Goal: Navigation & Orientation: Find specific page/section

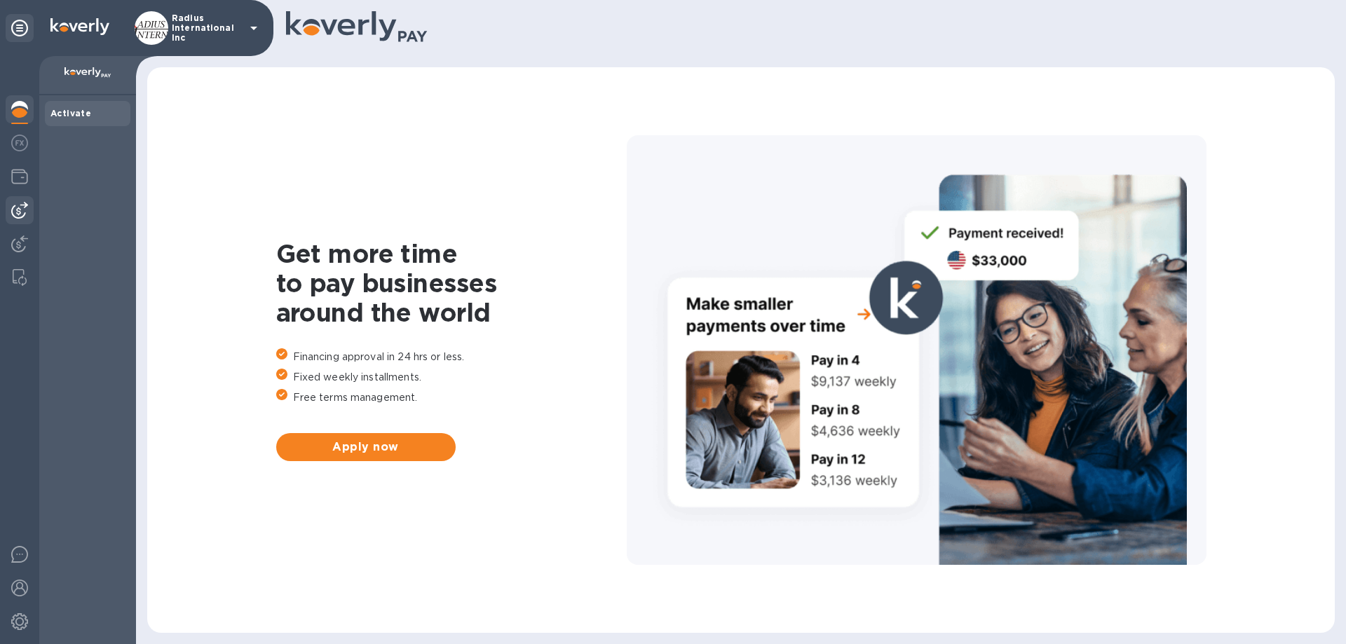
click at [16, 209] on img at bounding box center [19, 210] width 17 height 17
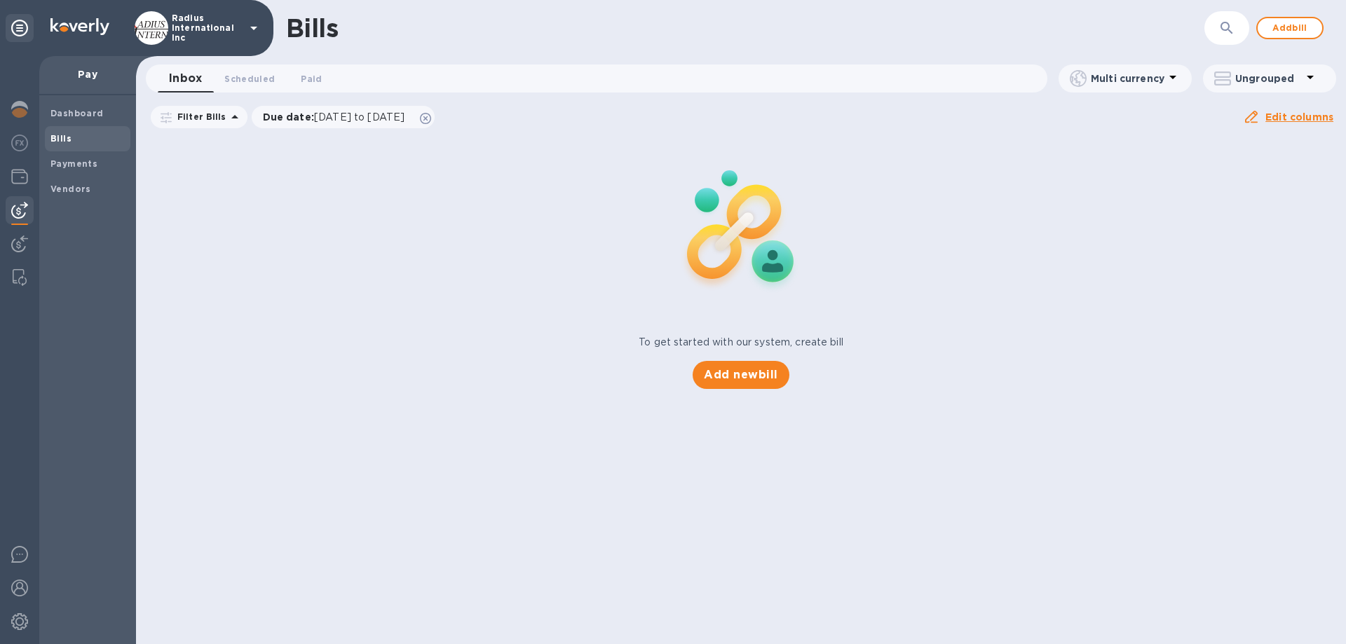
drag, startPoint x: 25, startPoint y: 239, endPoint x: 52, endPoint y: 211, distance: 38.7
click at [25, 239] on img at bounding box center [19, 243] width 17 height 17
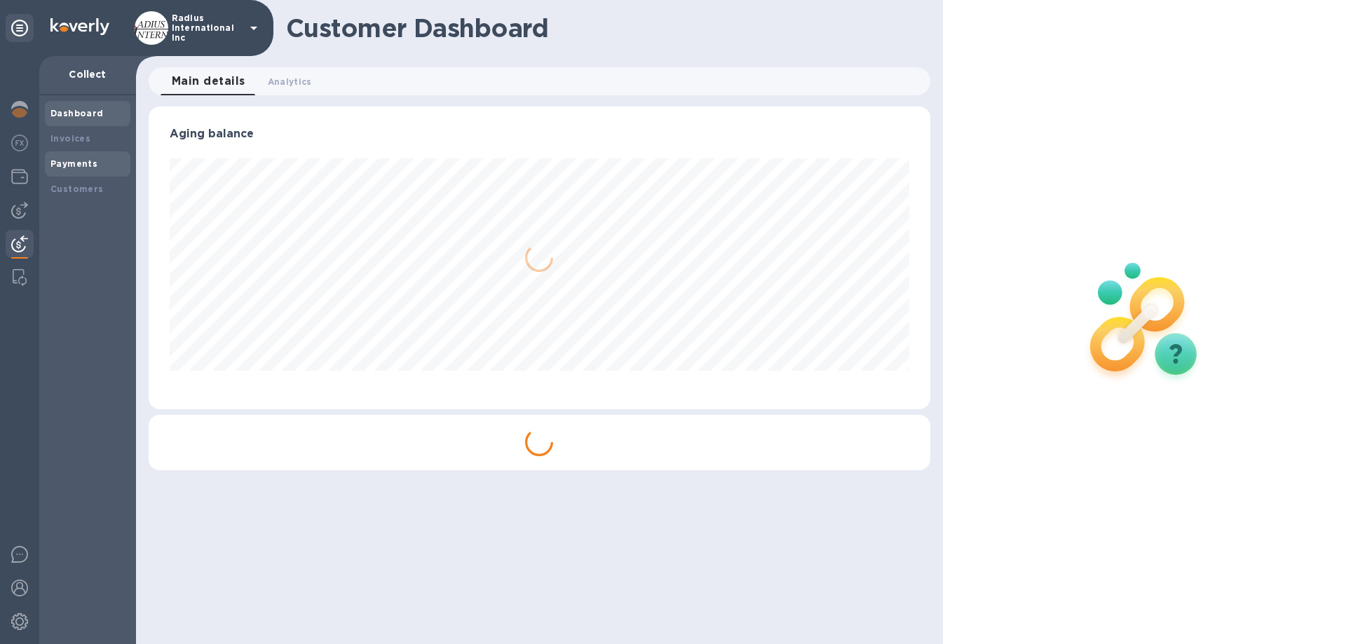
scroll to position [303, 781]
click at [76, 165] on b "Payments" at bounding box center [73, 163] width 47 height 11
